Goal: Check status: Check status

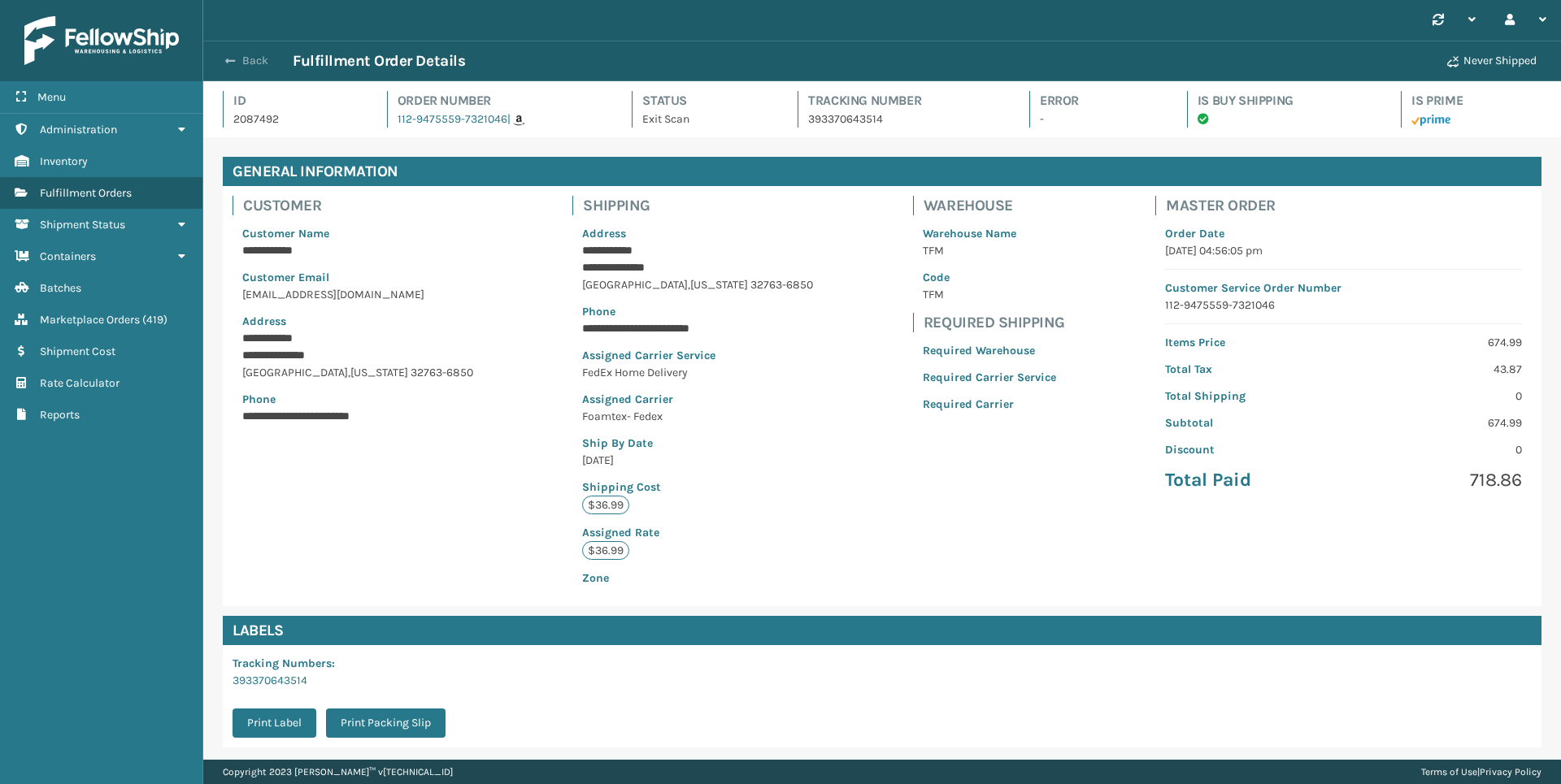
scroll to position [39, 1357]
click at [250, 60] on button "Back" at bounding box center [254, 61] width 74 height 15
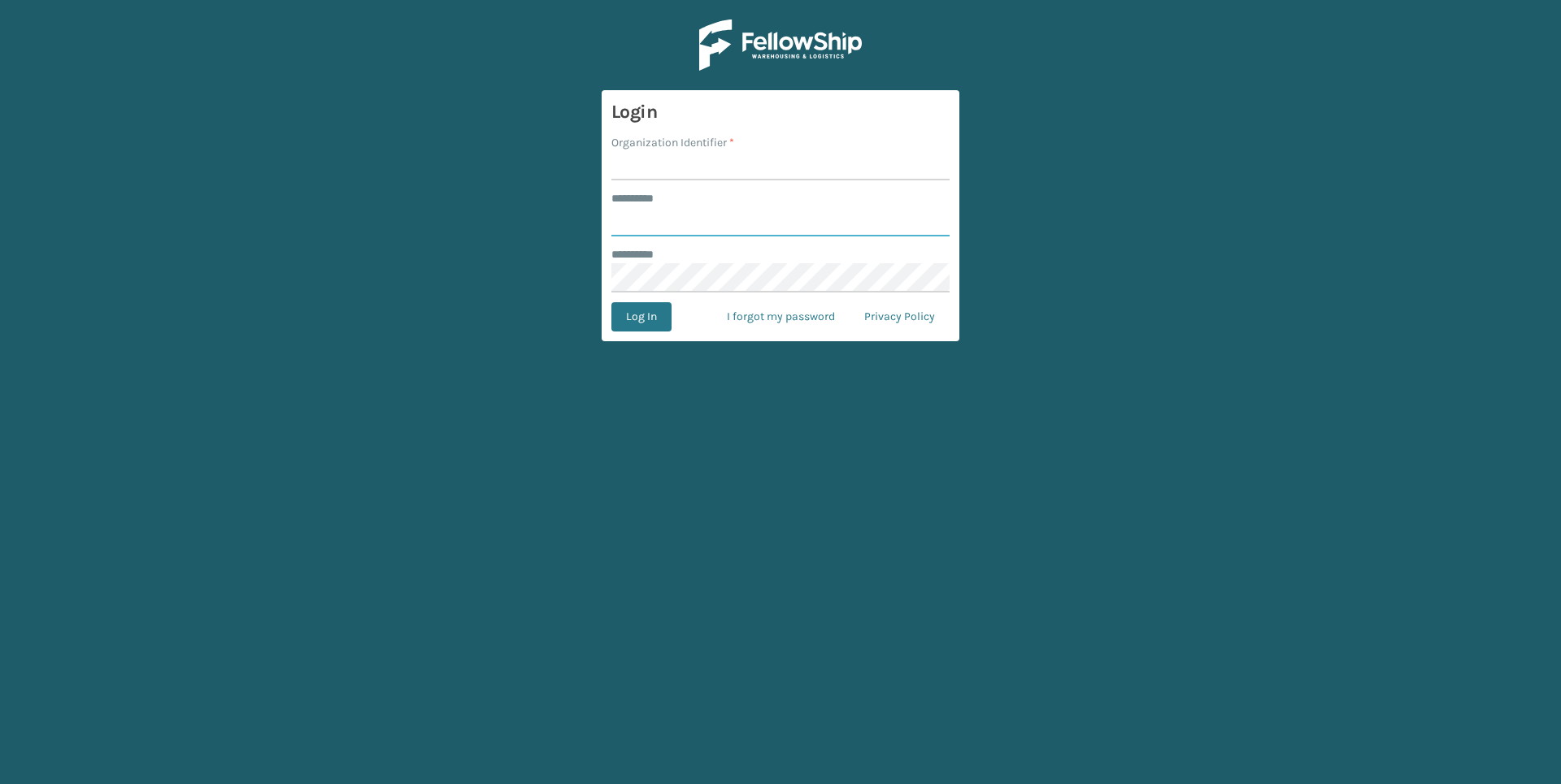
type input "******"
click at [697, 173] on input "Organization Identifier *" at bounding box center [781, 166] width 339 height 29
type input "Foamtex"
click at [639, 329] on button "Log In" at bounding box center [642, 317] width 61 height 29
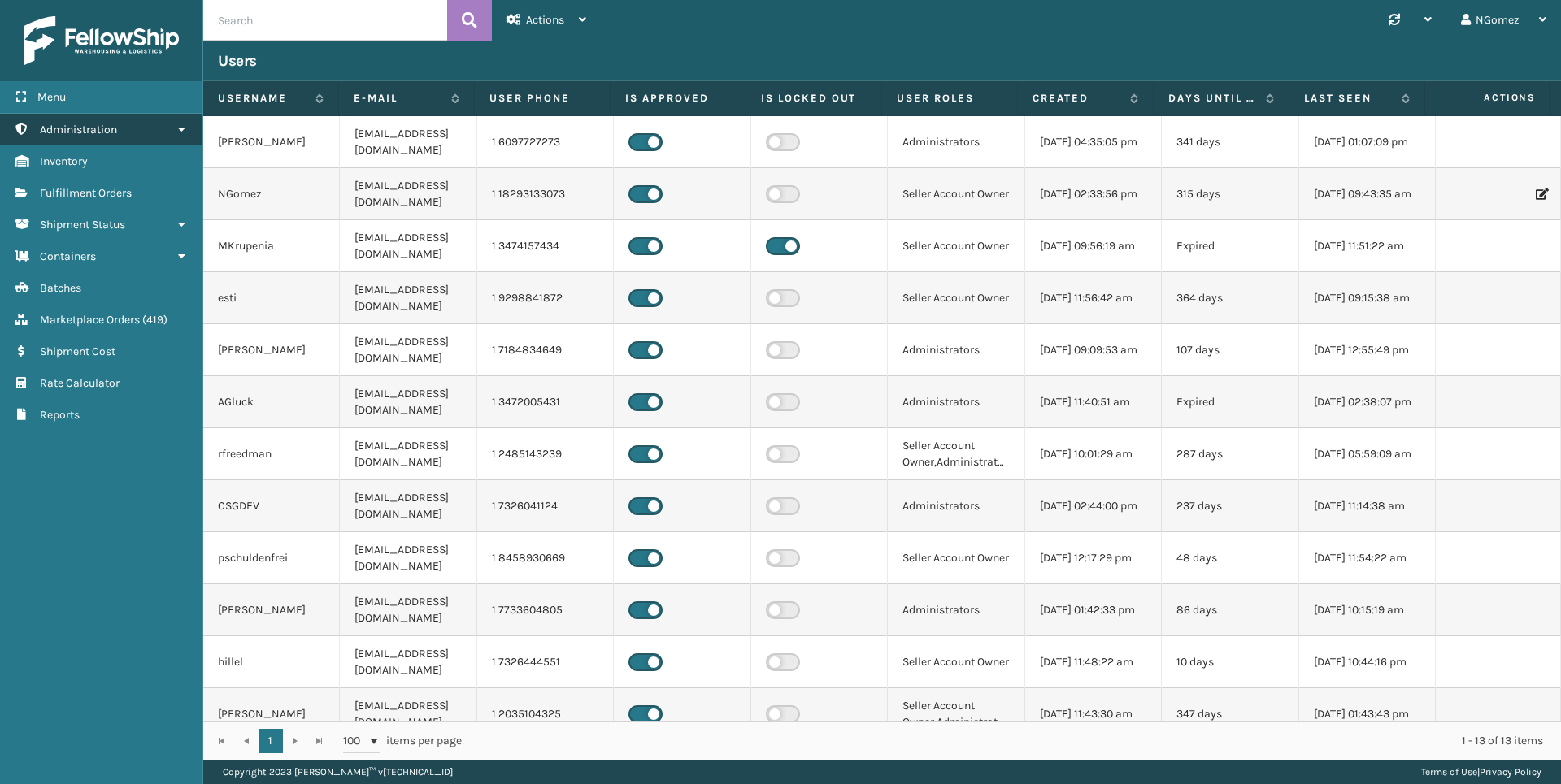
click at [148, 119] on link "Administration" at bounding box center [101, 129] width 203 height 32
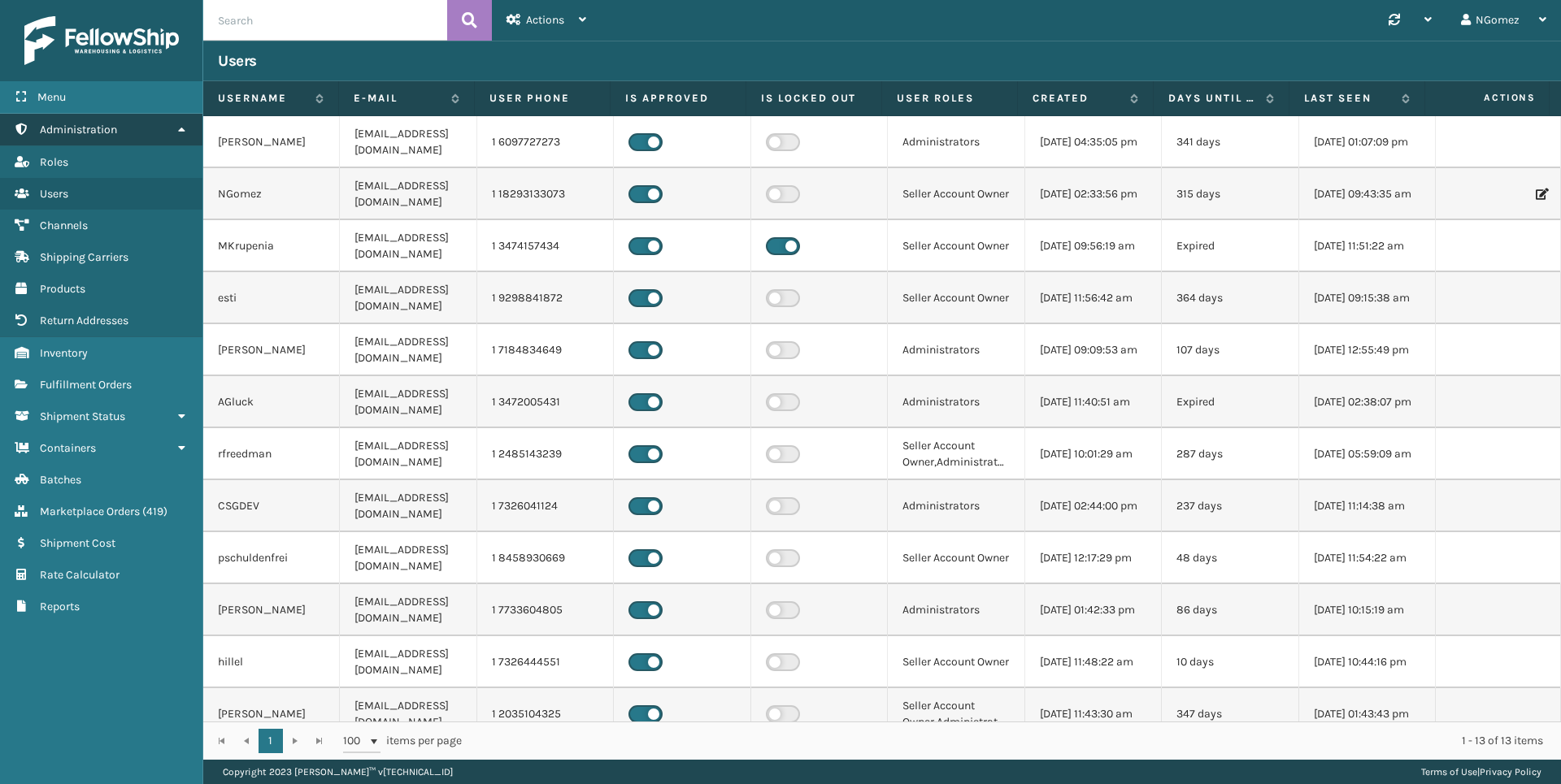
click at [141, 126] on link "Administration" at bounding box center [101, 129] width 203 height 32
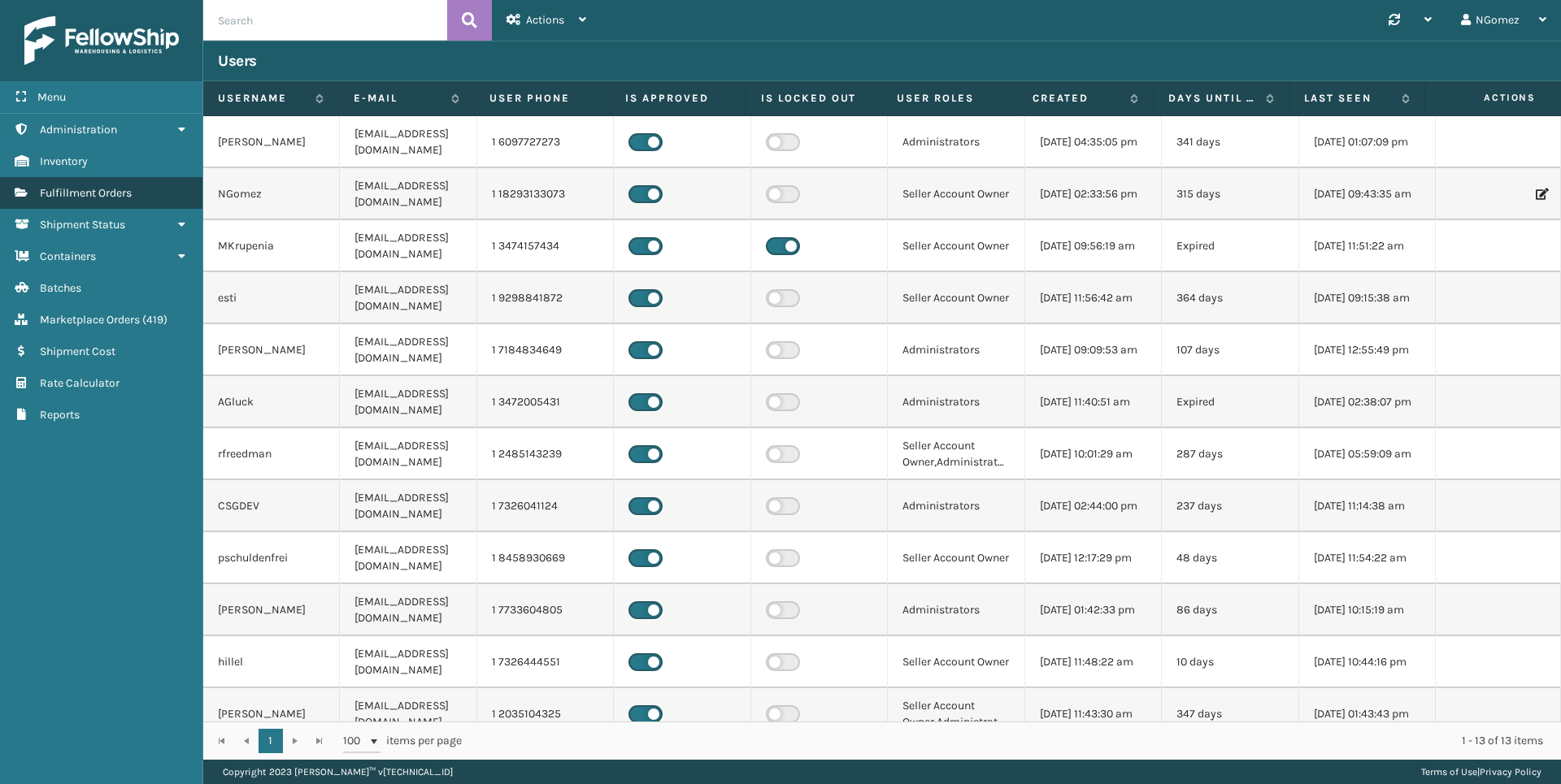
click at [129, 199] on span "Fulfillment Orders" at bounding box center [86, 193] width 92 height 14
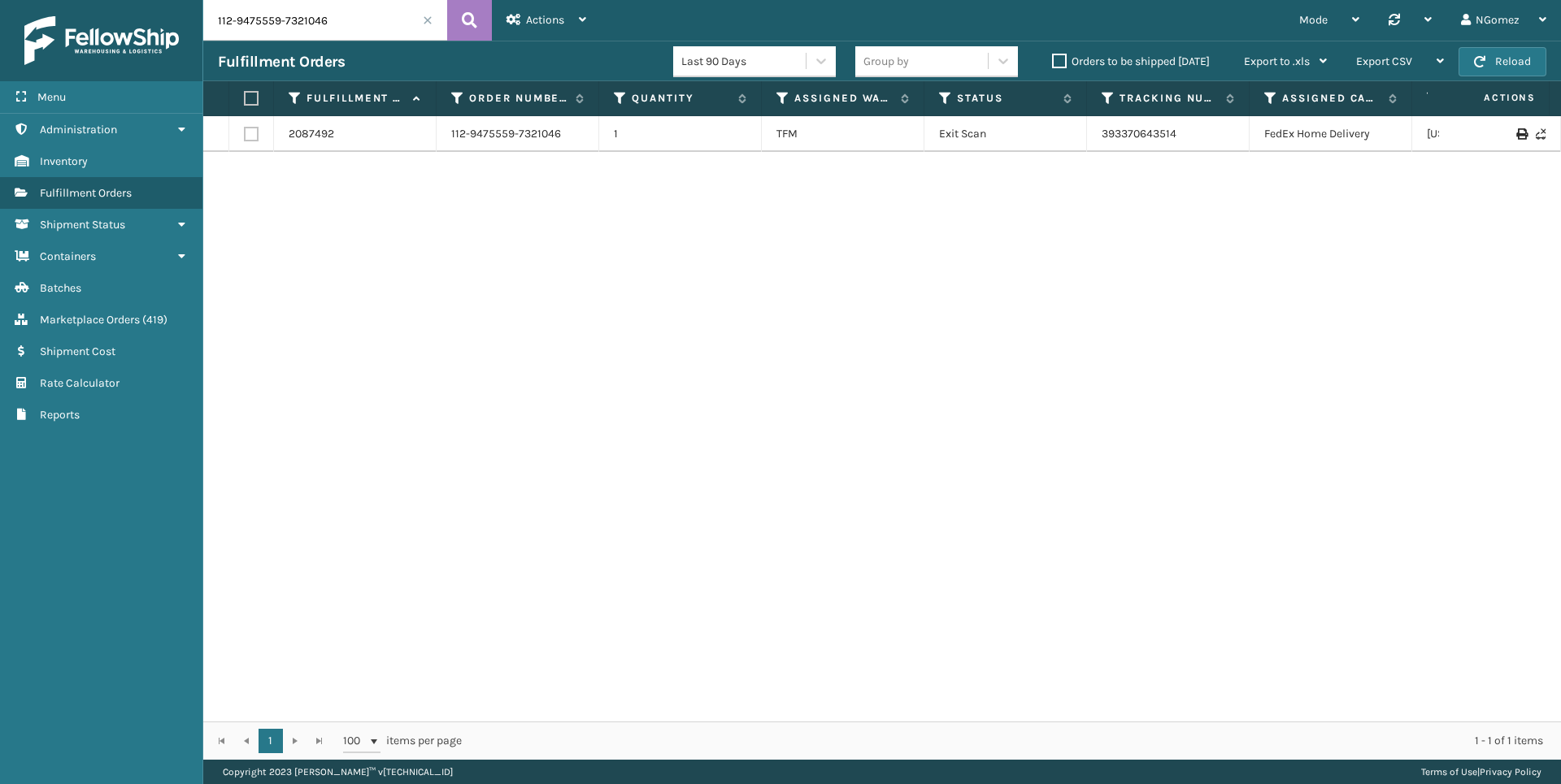
click at [285, 32] on input "112-9475559-7321046" at bounding box center [325, 20] width 244 height 41
click at [285, 31] on input "112-9475559-7321046" at bounding box center [325, 20] width 244 height 41
paste input "3-4427517-1534621"
click at [1181, 137] on link "1ZH0R7060339671857" at bounding box center [1157, 133] width 112 height 14
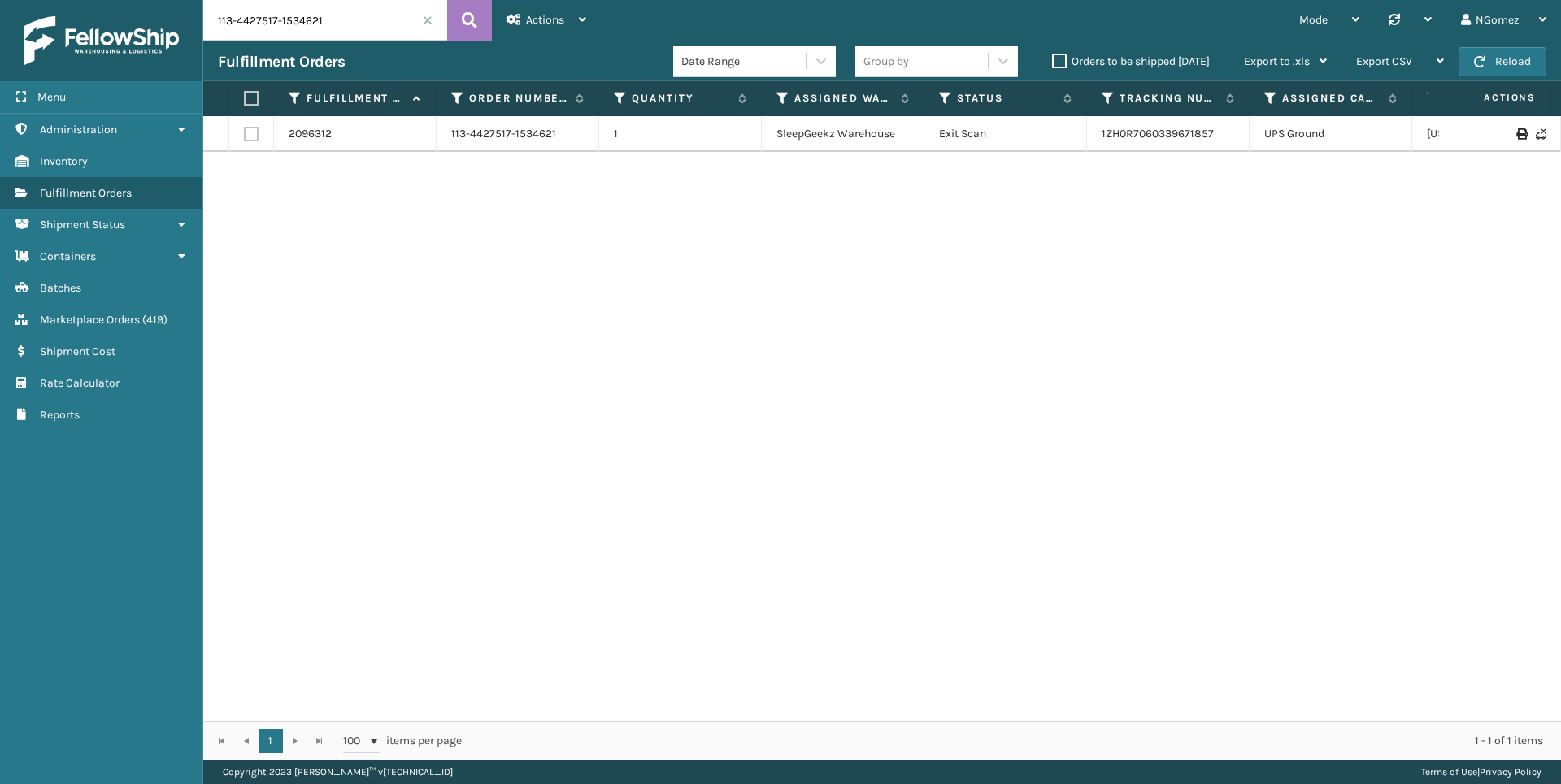
click at [289, 17] on input "113-4427517-1534621" at bounding box center [325, 20] width 244 height 41
paste input "1-9933155-1399416"
type input "111-9933155-1399416"
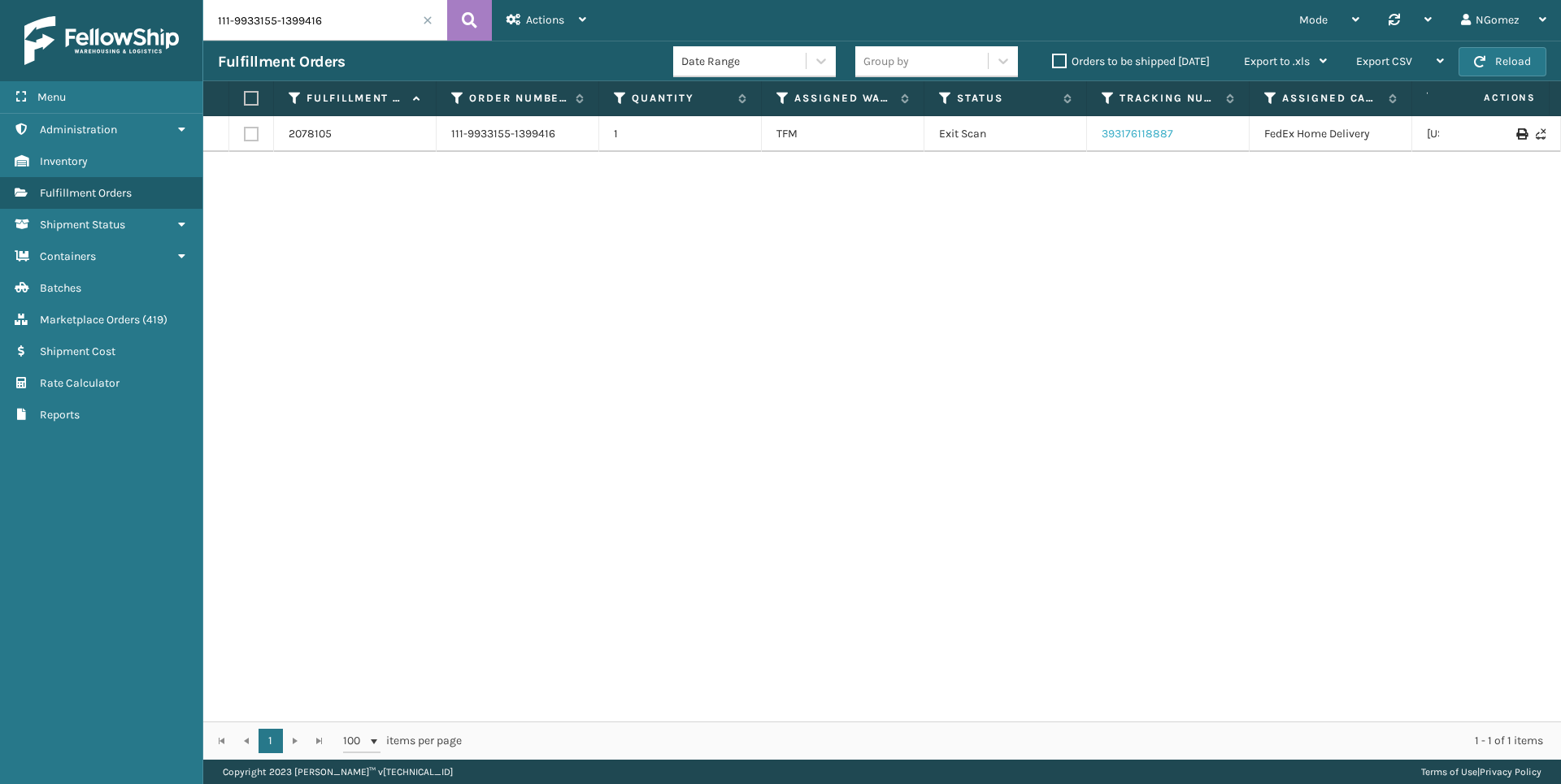
click at [1139, 129] on link "393176118887" at bounding box center [1137, 133] width 71 height 14
